Goal: Task Accomplishment & Management: Manage account settings

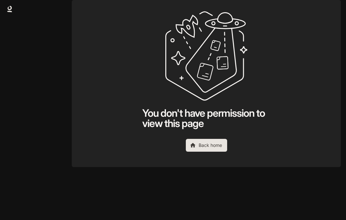
click at [202, 151] on link "Back home" at bounding box center [206, 145] width 41 height 13
click at [209, 151] on link "Back home" at bounding box center [206, 145] width 41 height 13
click at [328, 14] on button "button" at bounding box center [331, 9] width 13 height 13
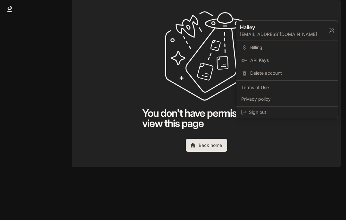
click at [286, 115] on span "Sign out" at bounding box center [291, 112] width 84 height 6
